Goal: Transaction & Acquisition: Purchase product/service

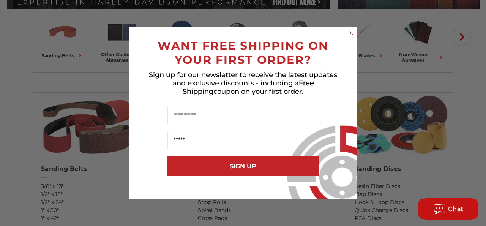
click at [350, 32] on circle "Close dialog" at bounding box center [351, 32] width 7 height 7
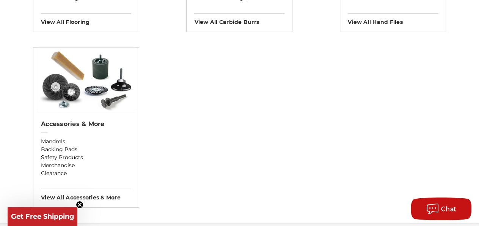
scroll to position [987, 0]
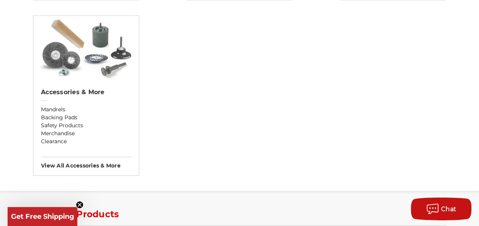
click at [67, 59] on img at bounding box center [86, 48] width 98 height 65
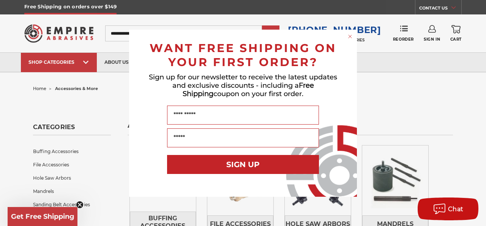
click at [350, 36] on icon "Close dialog" at bounding box center [349, 36] width 3 height 3
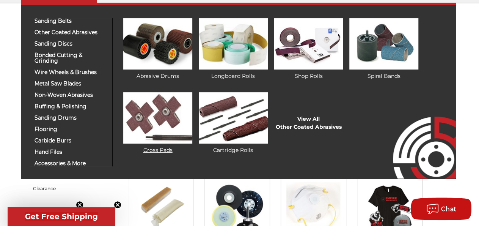
scroll to position [79, 0]
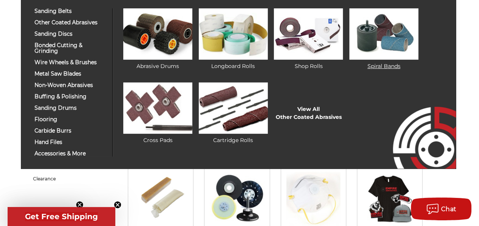
click at [395, 32] on img at bounding box center [384, 33] width 69 height 51
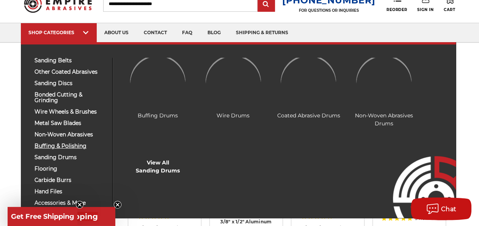
scroll to position [39, 0]
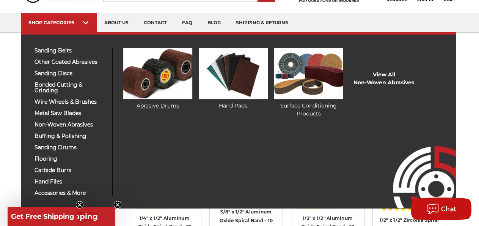
click at [142, 80] on img at bounding box center [157, 73] width 69 height 51
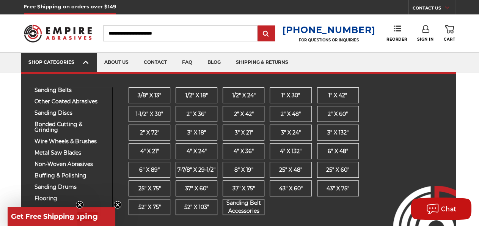
click at [82, 63] on div "SHOP CATEGORIES" at bounding box center [58, 62] width 61 height 6
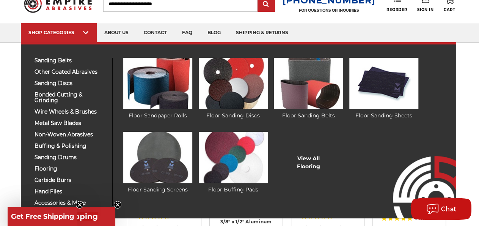
scroll to position [39, 0]
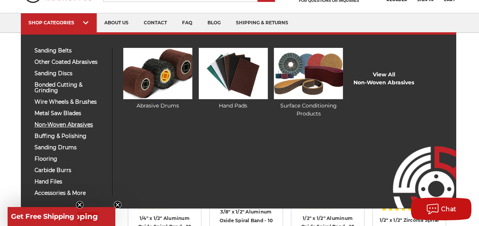
click at [70, 123] on span "non-woven abrasives" at bounding box center [71, 125] width 72 height 6
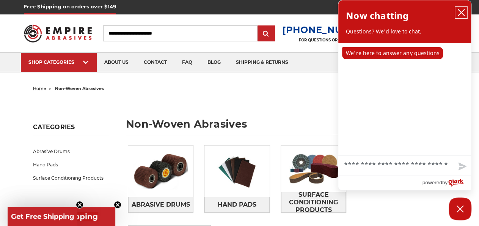
click at [465, 15] on icon "close chatbox" at bounding box center [462, 13] width 8 height 8
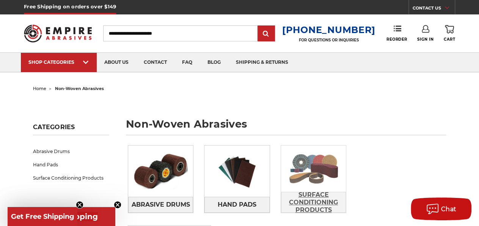
click at [333, 200] on span "Surface Conditioning Products" at bounding box center [314, 202] width 64 height 28
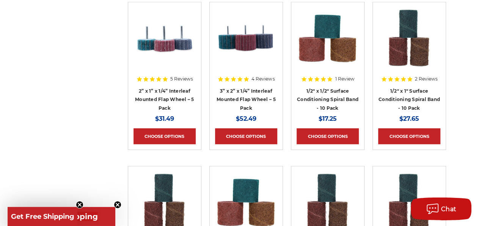
scroll to position [987, 0]
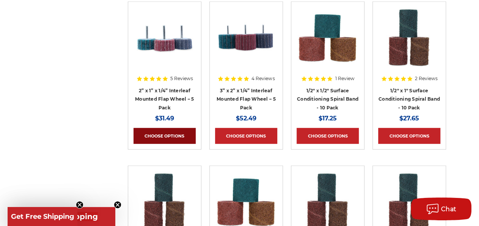
click at [175, 136] on link "Choose Options" at bounding box center [165, 136] width 62 height 16
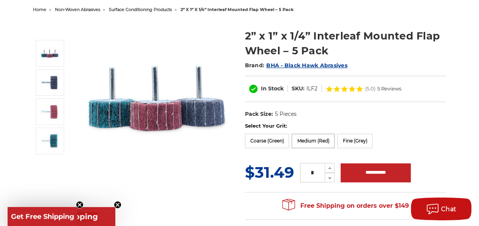
click at [311, 141] on label "Medium (Red)" at bounding box center [313, 141] width 43 height 14
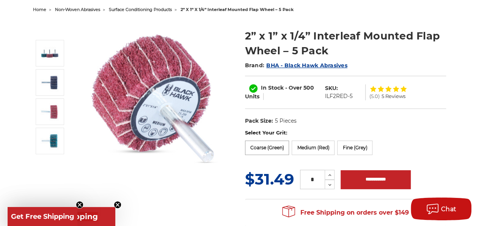
click at [279, 146] on label "Coarse (Green)" at bounding box center [267, 147] width 44 height 14
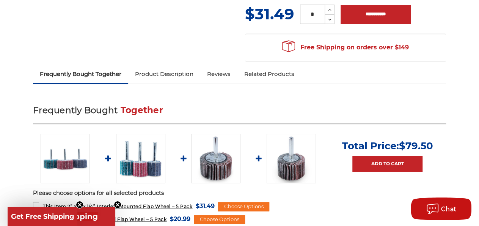
scroll to position [316, 0]
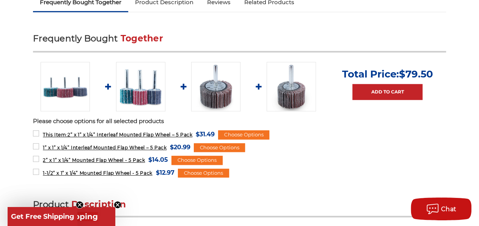
click at [221, 99] on img at bounding box center [215, 86] width 49 height 49
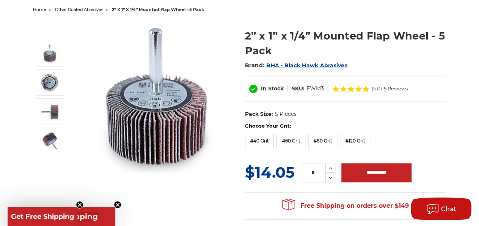
click at [326, 138] on label "#80 Grit" at bounding box center [322, 141] width 29 height 14
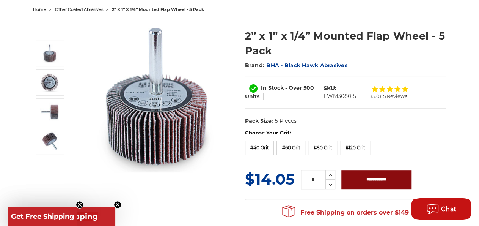
click at [369, 177] on input "**********" at bounding box center [377, 179] width 70 height 19
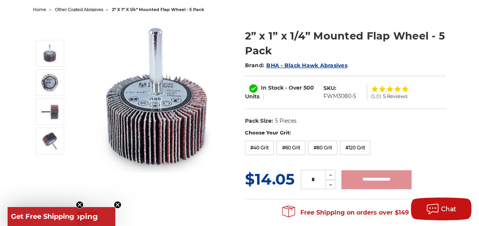
type input "**********"
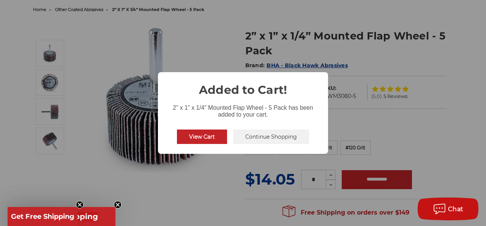
click at [212, 139] on button "View Cart" at bounding box center [202, 136] width 50 height 14
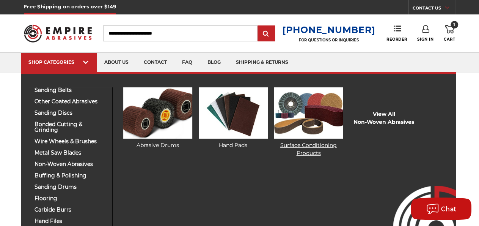
click at [290, 119] on img at bounding box center [308, 112] width 69 height 51
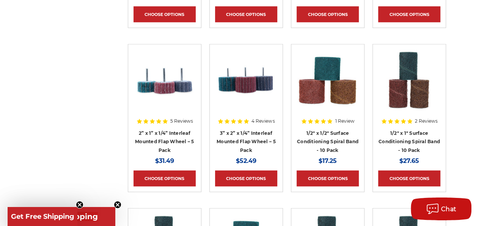
scroll to position [987, 0]
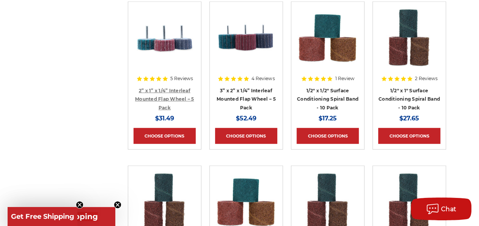
click at [164, 96] on link "2” x 1” x 1/4” Interleaf Mounted Flap Wheel – 5 Pack" at bounding box center [164, 99] width 59 height 23
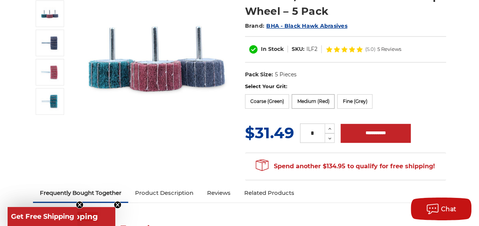
click at [321, 100] on label "Medium (Red)" at bounding box center [313, 101] width 43 height 14
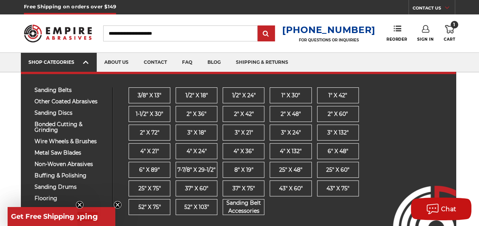
click at [82, 68] on link "SHOP CATEGORIES" at bounding box center [59, 62] width 76 height 19
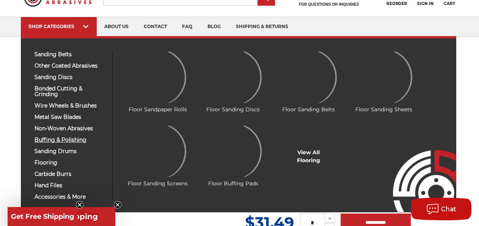
scroll to position [39, 0]
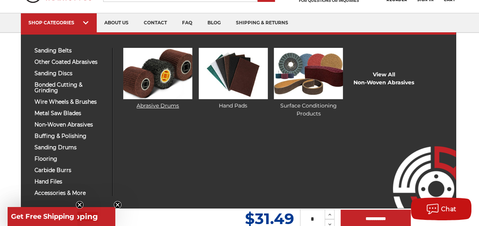
click at [138, 77] on img at bounding box center [157, 73] width 69 height 51
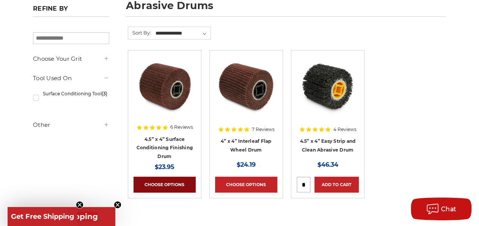
click at [168, 180] on link "Choose Options" at bounding box center [165, 184] width 62 height 16
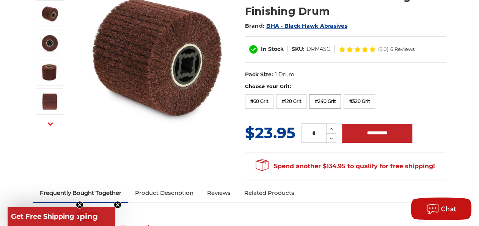
click at [320, 98] on label "#240 Grit" at bounding box center [325, 101] width 32 height 14
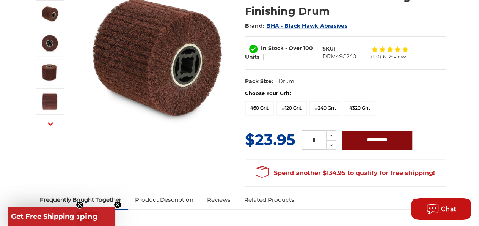
click at [368, 137] on input "**********" at bounding box center [377, 140] width 70 height 19
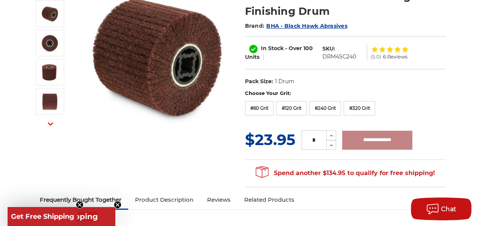
type input "**********"
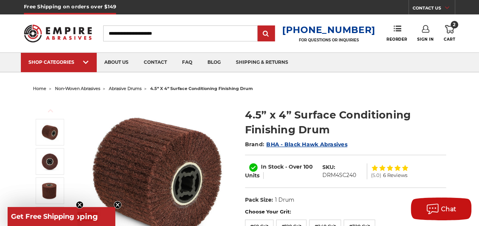
click at [450, 33] on icon at bounding box center [449, 29] width 9 height 8
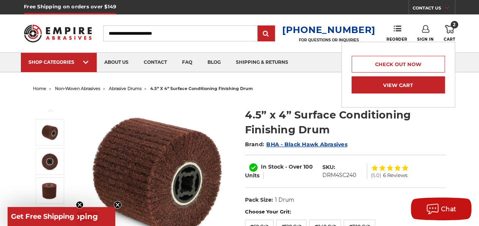
click at [404, 87] on link "View Cart" at bounding box center [398, 84] width 93 height 17
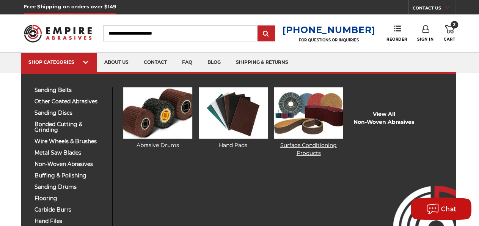
click at [291, 134] on img at bounding box center [308, 112] width 69 height 51
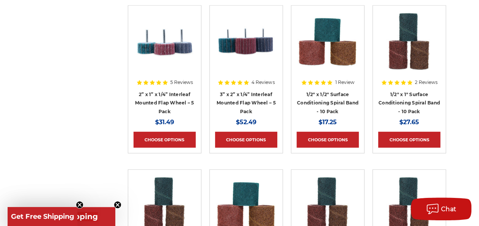
scroll to position [1026, 0]
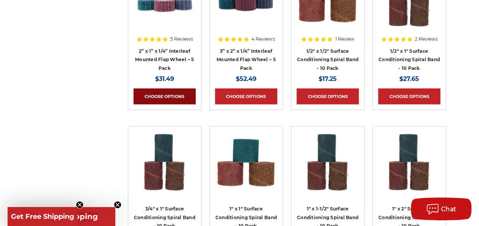
click at [167, 92] on link "Choose Options" at bounding box center [165, 96] width 62 height 16
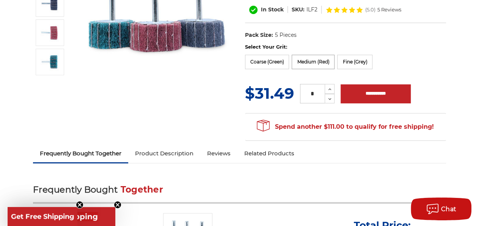
click at [321, 65] on label "Medium (Red)" at bounding box center [313, 62] width 43 height 14
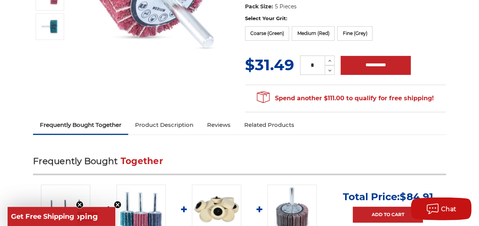
scroll to position [118, 0]
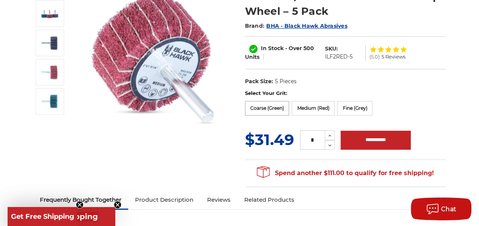
click at [253, 110] on label "Coarse (Green)" at bounding box center [267, 108] width 44 height 14
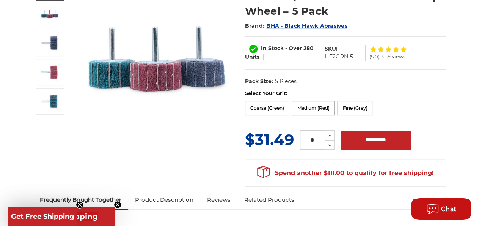
click at [308, 109] on label "Medium (Red)" at bounding box center [313, 108] width 43 height 14
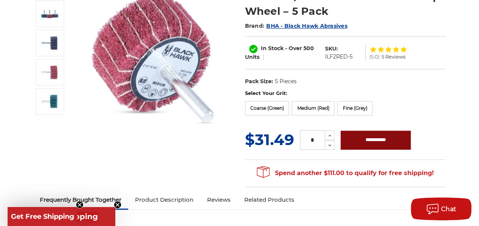
click at [371, 136] on input "**********" at bounding box center [376, 140] width 70 height 19
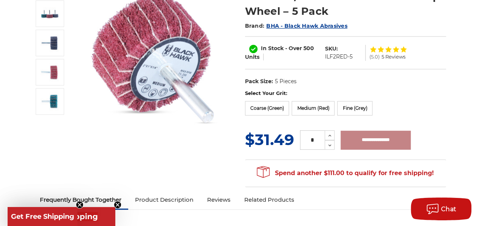
type input "**********"
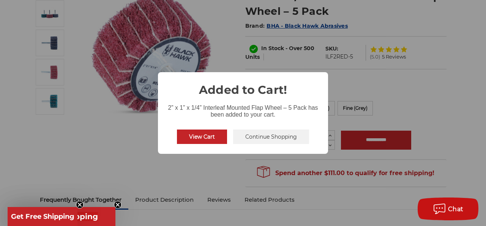
click at [212, 135] on button "View Cart" at bounding box center [202, 136] width 50 height 14
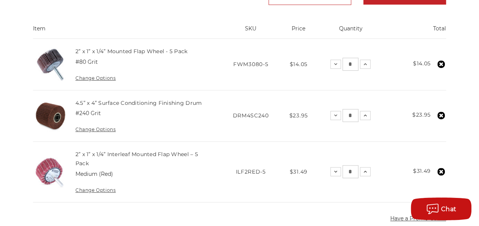
scroll to position [316, 0]
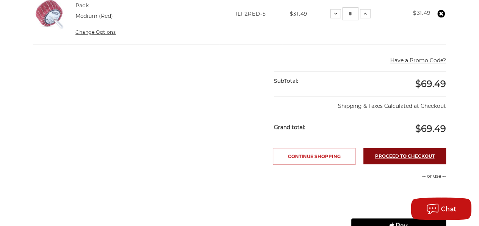
click at [396, 164] on link "Proceed to checkout" at bounding box center [405, 156] width 83 height 16
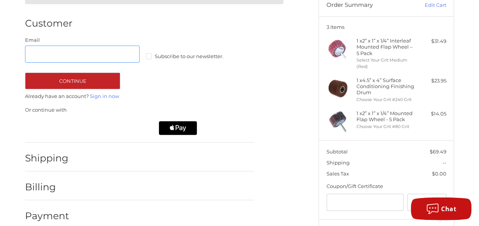
scroll to position [38, 0]
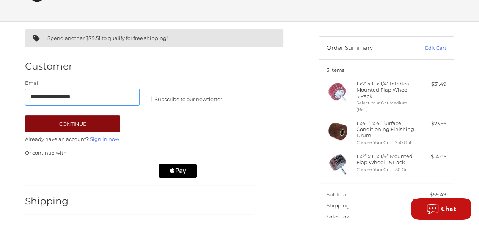
type input "**********"
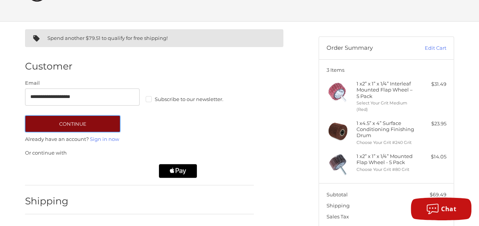
click at [65, 121] on button "Continue" at bounding box center [72, 123] width 95 height 17
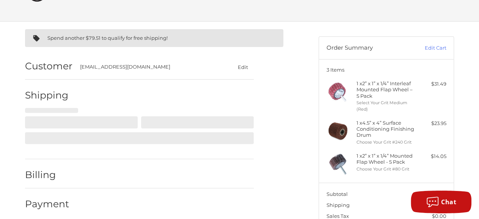
select select "**"
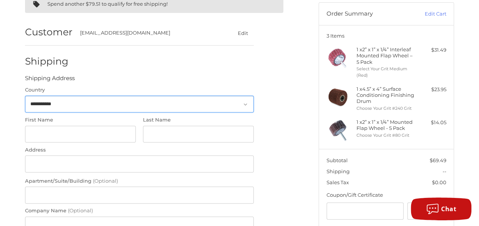
scroll to position [72, 0]
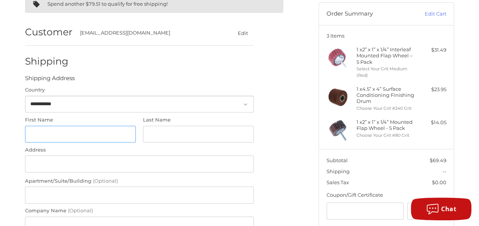
click at [62, 132] on input "First Name" at bounding box center [80, 134] width 111 height 17
type input "*******"
type input "*****"
type input "**********"
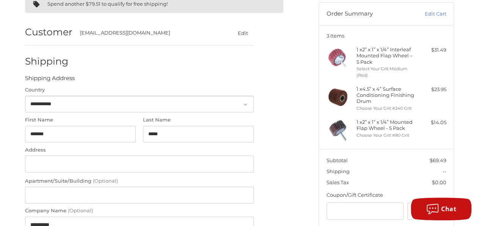
select select "**"
type input "*****"
type input "**********"
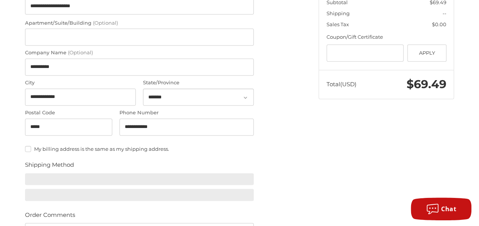
scroll to position [345, 0]
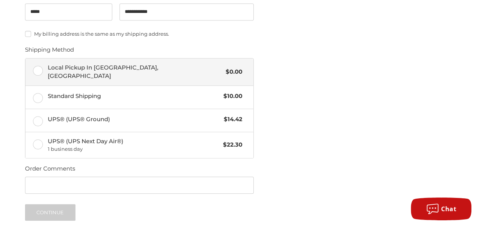
click at [41, 65] on label "Local Pickup In Islandia, NY $0.00" at bounding box center [139, 71] width 228 height 27
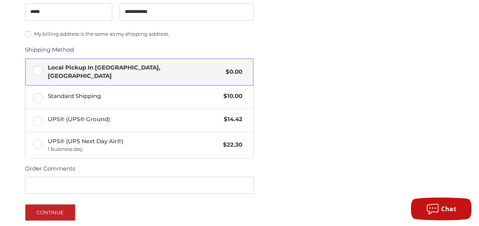
scroll to position [409, 0]
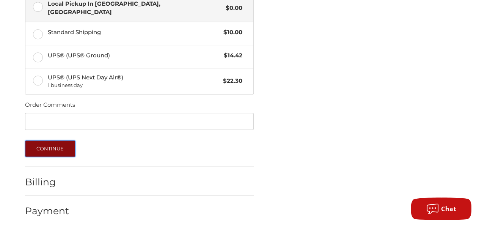
click at [44, 140] on button "Continue" at bounding box center [50, 148] width 50 height 17
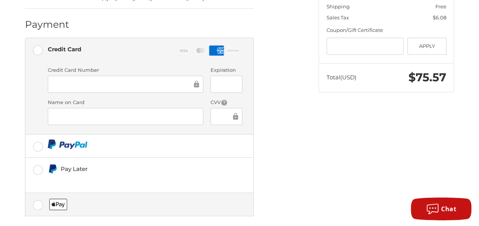
scroll to position [298, 0]
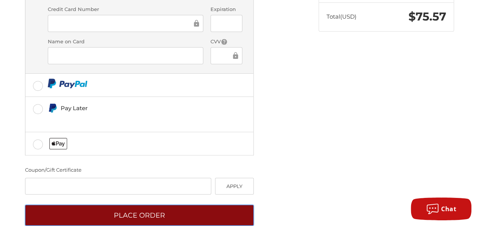
click at [155, 205] on button "Place Order" at bounding box center [139, 215] width 229 height 21
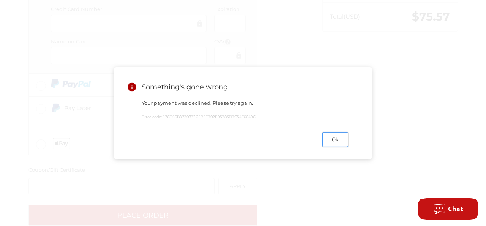
click at [336, 143] on button "Ok" at bounding box center [335, 139] width 26 height 15
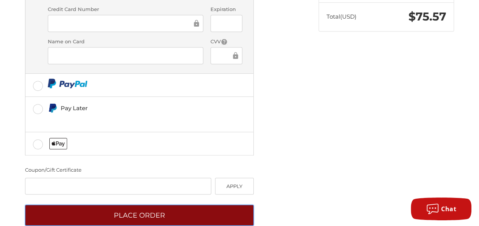
click at [161, 205] on button "Place Order" at bounding box center [139, 215] width 229 height 21
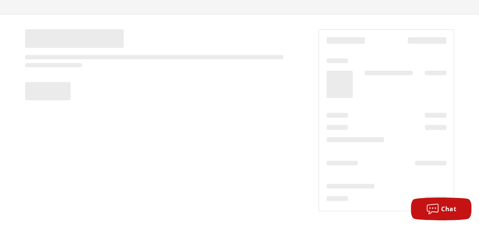
scroll to position [45, 0]
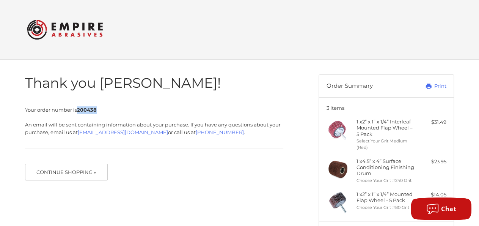
drag, startPoint x: 77, startPoint y: 109, endPoint x: 102, endPoint y: 111, distance: 25.9
click at [102, 111] on p "Your order number is 200438" at bounding box center [154, 110] width 258 height 8
click at [98, 107] on p "Your order number is 200438" at bounding box center [154, 110] width 258 height 8
click at [82, 101] on div "Thank you [PERSON_NAME]! Your order number is 200438 An email will be sent cont…" at bounding box center [154, 124] width 258 height 128
click at [87, 111] on strong "200438" at bounding box center [87, 110] width 20 height 6
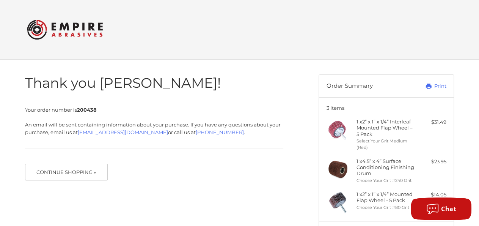
click at [80, 110] on strong "200438" at bounding box center [87, 110] width 20 height 6
click at [81, 110] on strong "200438" at bounding box center [87, 110] width 20 height 6
drag, startPoint x: 79, startPoint y: 109, endPoint x: 97, endPoint y: 110, distance: 18.2
click at [97, 110] on strong "200438" at bounding box center [87, 110] width 20 height 6
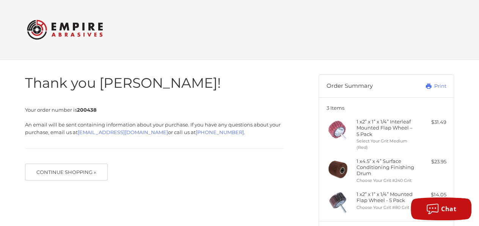
click at [97, 111] on p "Your order number is 200438" at bounding box center [154, 110] width 258 height 8
